Goal: Task Accomplishment & Management: Manage account settings

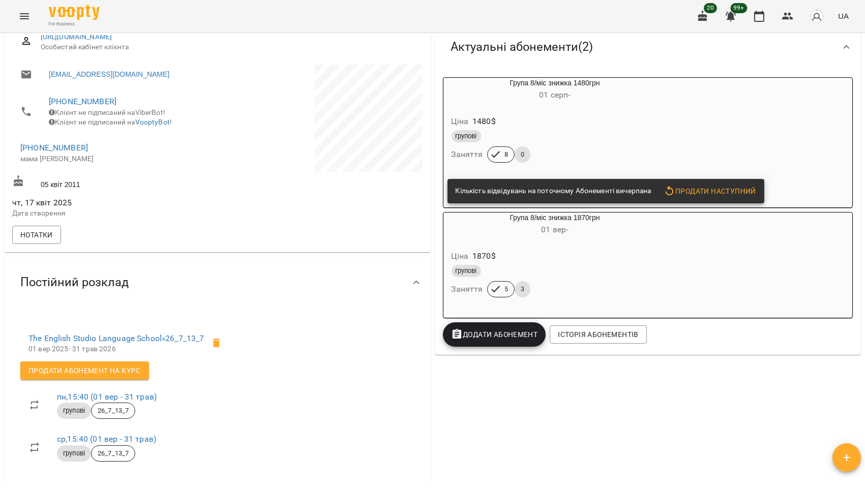
scroll to position [113, 0]
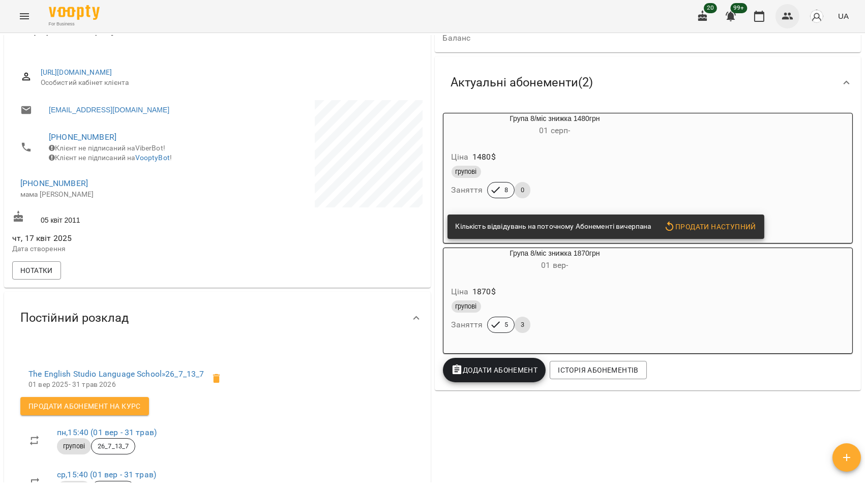
click at [790, 19] on icon "button" at bounding box center [787, 16] width 12 height 12
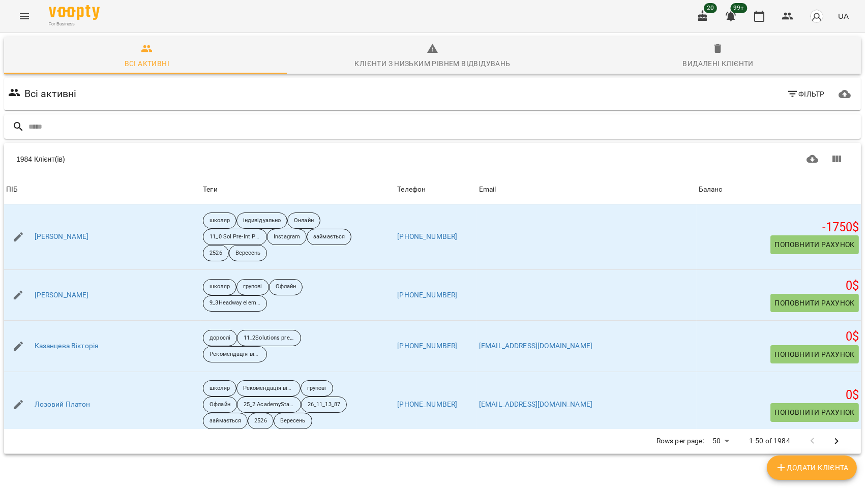
click at [94, 124] on input "text" at bounding box center [442, 126] width 828 height 17
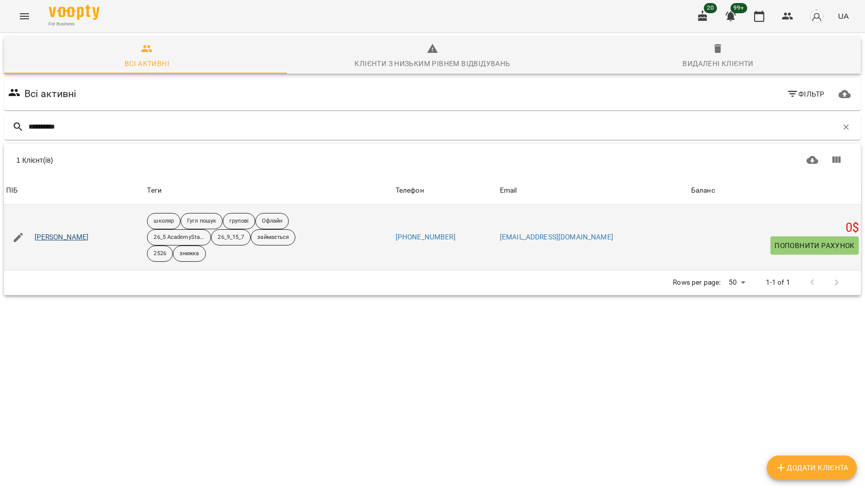
type input "**********"
click at [82, 236] on link "[PERSON_NAME]" at bounding box center [62, 237] width 54 height 10
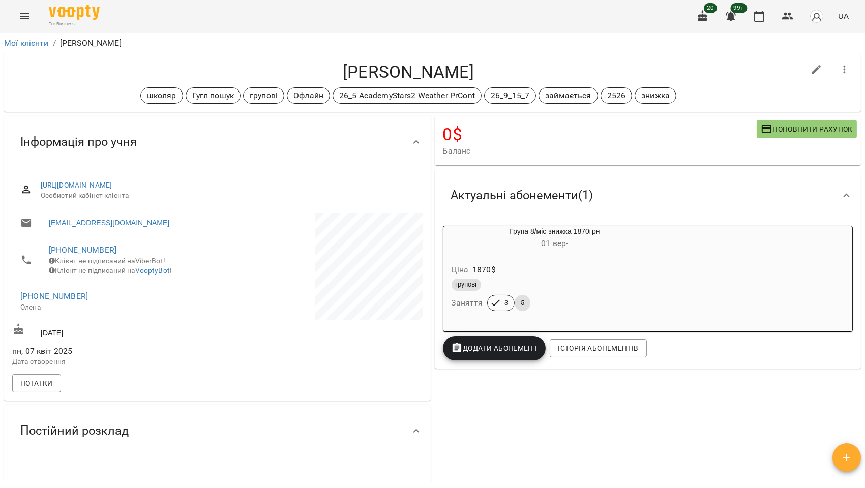
drag, startPoint x: 490, startPoint y: 73, endPoint x: 333, endPoint y: 80, distance: 157.3
click at [333, 80] on h4 "[PERSON_NAME]" at bounding box center [408, 72] width 792 height 21
copy h4 "[PERSON_NAME]"
click at [783, 13] on icon "button" at bounding box center [787, 16] width 12 height 12
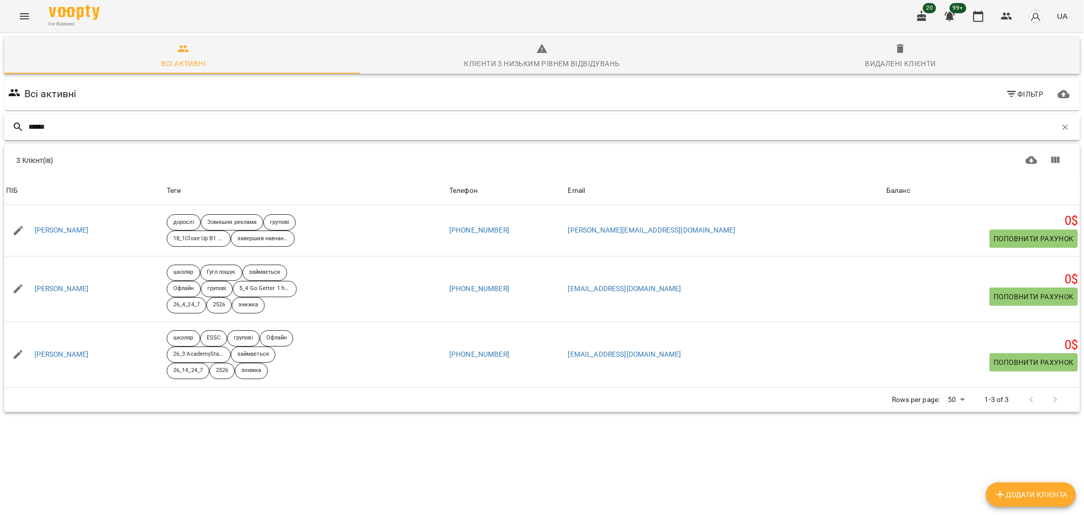
drag, startPoint x: 94, startPoint y: 129, endPoint x: 0, endPoint y: 119, distance: 94.6
click at [0, 119] on div "Всі активні Клієнти з низьким рівнем відвідувань Видалені клієнти Всі активні Ф…" at bounding box center [542, 260] width 1089 height 458
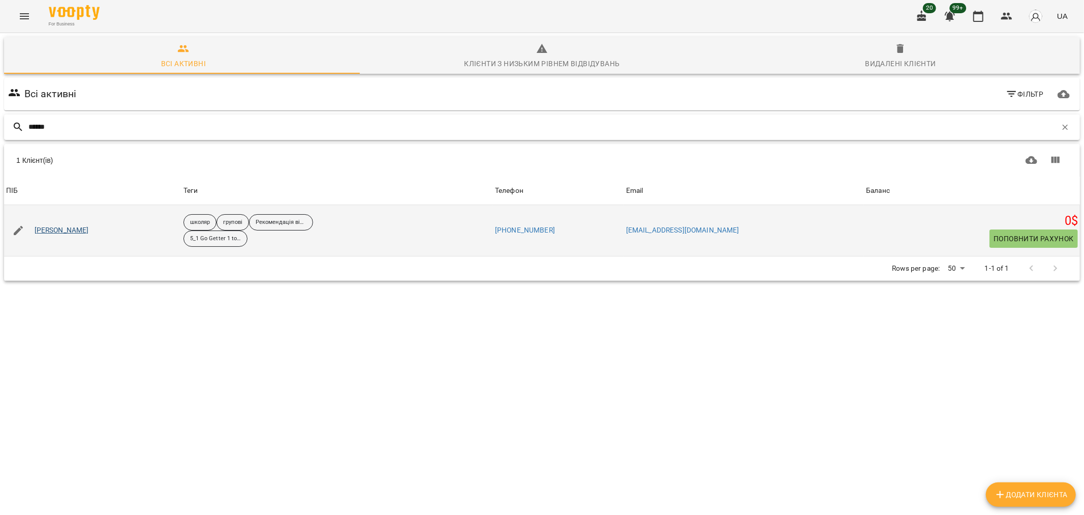
type input "******"
click at [59, 230] on link "[PERSON_NAME]" at bounding box center [62, 230] width 54 height 10
